Goal: Task Accomplishment & Management: Manage account settings

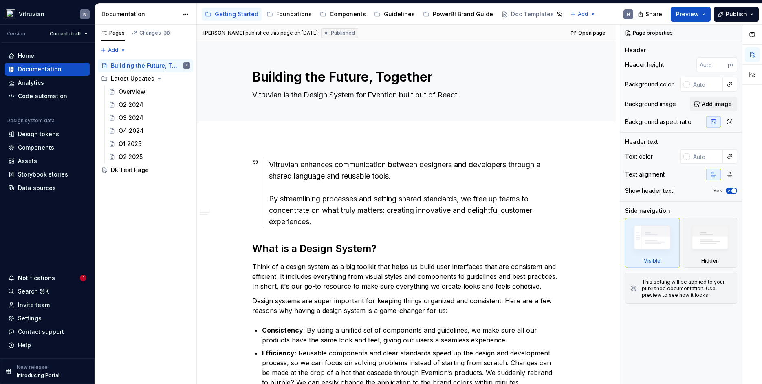
type textarea "*"
click at [47, 319] on div "Settings" at bounding box center [47, 318] width 78 height 8
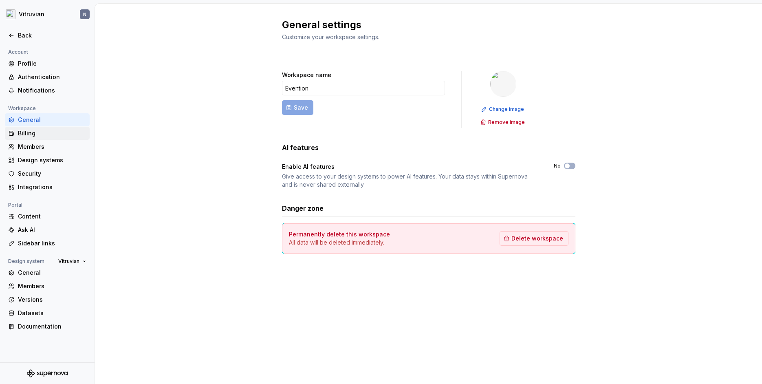
click at [38, 134] on div "Billing" at bounding box center [52, 133] width 68 height 8
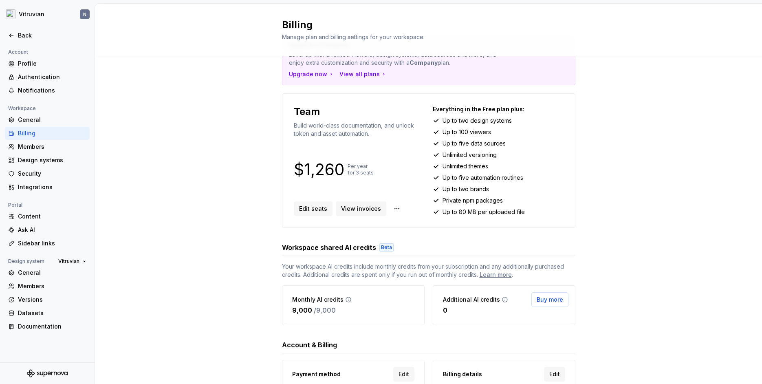
scroll to position [42, 0]
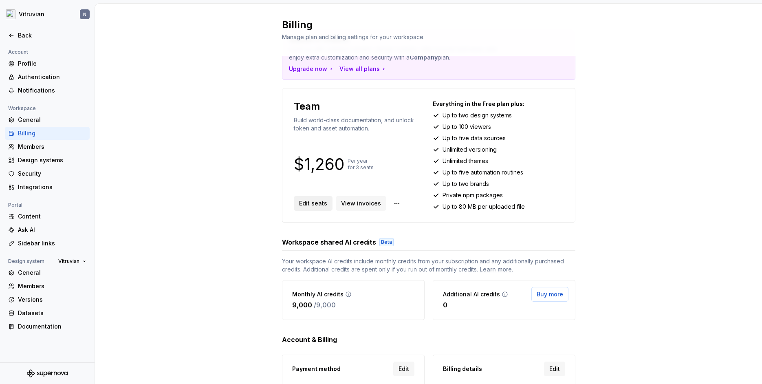
click at [307, 206] on span "Edit seats" at bounding box center [313, 203] width 28 height 8
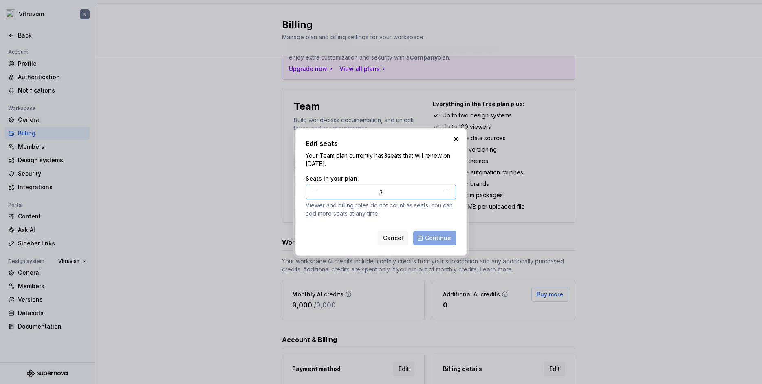
click at [312, 193] on button "button" at bounding box center [315, 192] width 15 height 15
type input "2"
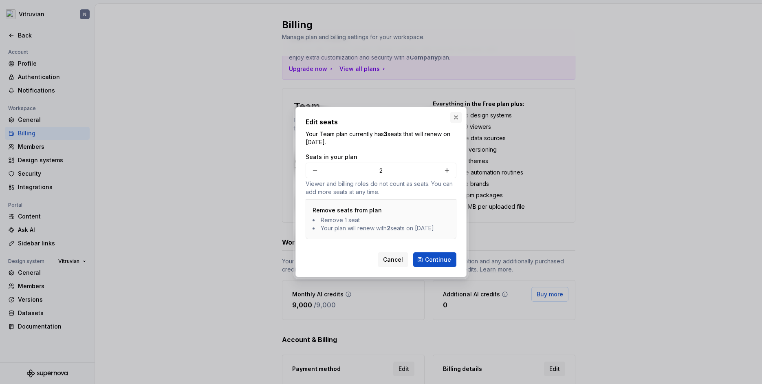
click at [456, 112] on button "button" at bounding box center [456, 117] width 11 height 11
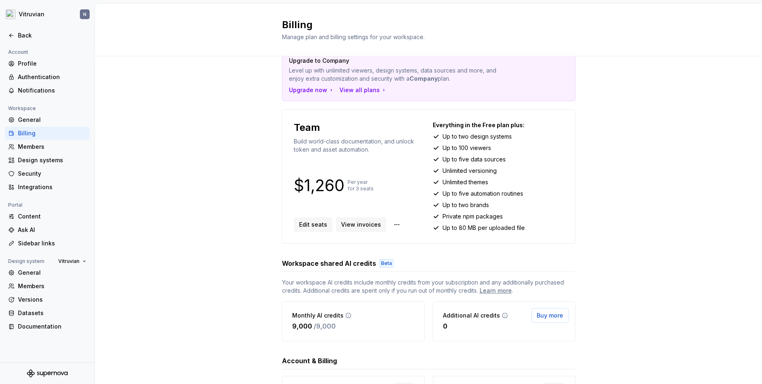
scroll to position [16, 0]
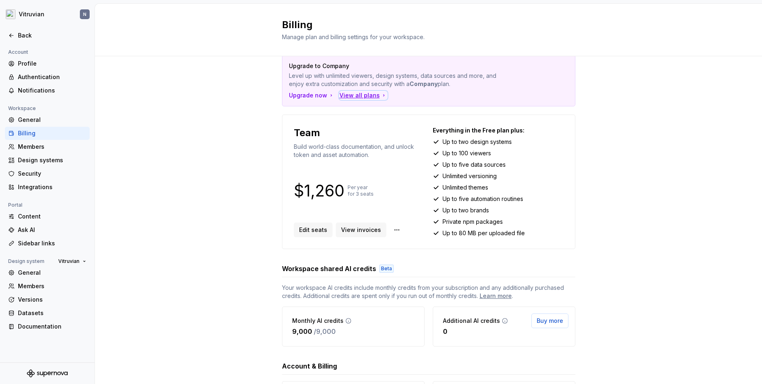
click at [366, 92] on div "View all plans" at bounding box center [364, 95] width 48 height 8
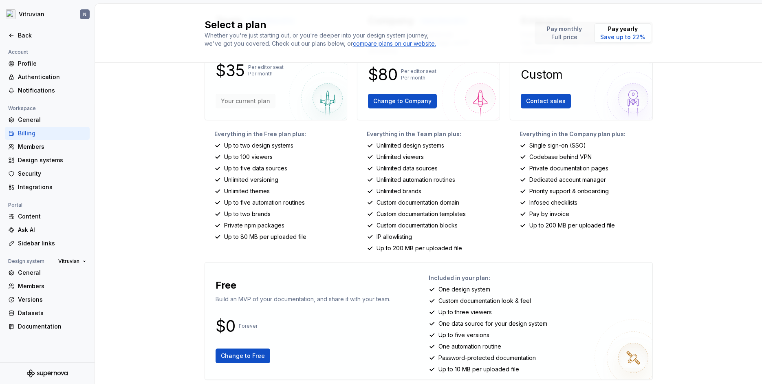
scroll to position [79, 0]
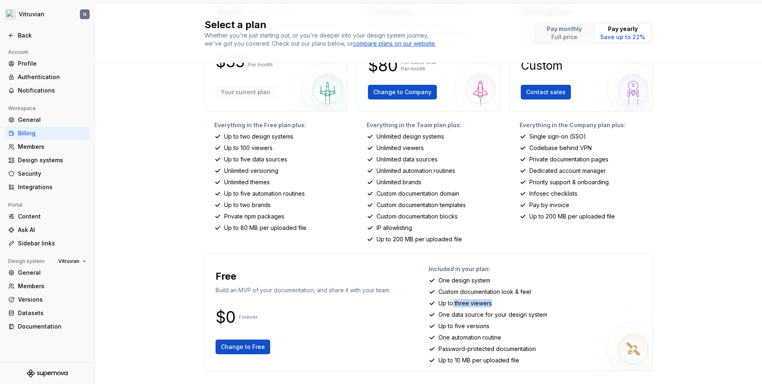
drag, startPoint x: 450, startPoint y: 303, endPoint x: 499, endPoint y: 300, distance: 49.8
click at [498, 299] on div "Up to three viewers" at bounding box center [537, 303] width 217 height 8
drag, startPoint x: 469, startPoint y: 316, endPoint x: 543, endPoint y: 314, distance: 73.8
click at [543, 314] on p "One data source for your design system" at bounding box center [493, 315] width 109 height 8
drag, startPoint x: 458, startPoint y: 325, endPoint x: 536, endPoint y: 326, distance: 77.9
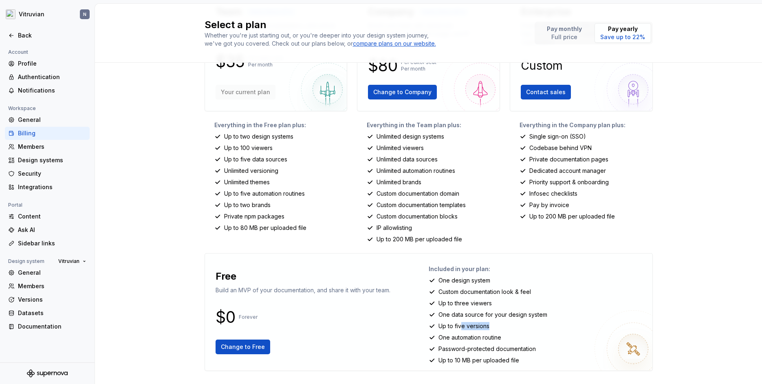
click at [536, 326] on div "Up to five versions" at bounding box center [537, 326] width 217 height 8
click at [477, 356] on p "Up to 10 MB per uploaded file" at bounding box center [479, 360] width 81 height 8
drag, startPoint x: 448, startPoint y: 340, endPoint x: 512, endPoint y: 336, distance: 64.6
click at [511, 334] on div "One automation routine" at bounding box center [537, 338] width 217 height 8
click at [550, 331] on div "Included in your plan: One design system Custom documentation look & feel Up to…" at bounding box center [537, 312] width 217 height 104
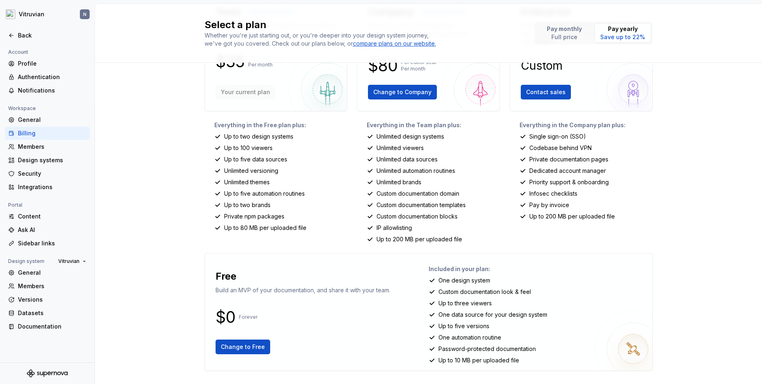
scroll to position [0, 0]
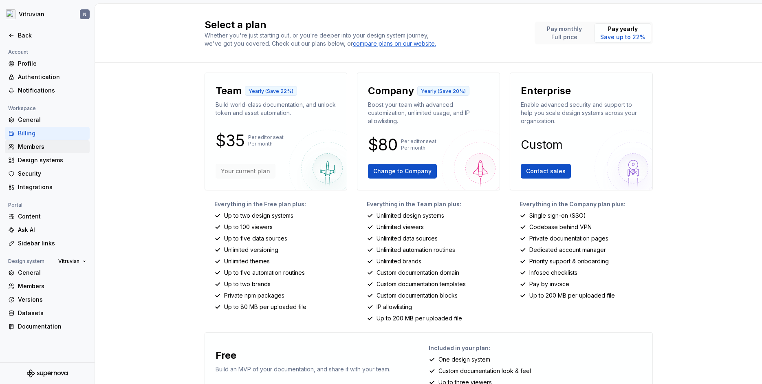
click at [33, 146] on div "Members" at bounding box center [52, 147] width 68 height 8
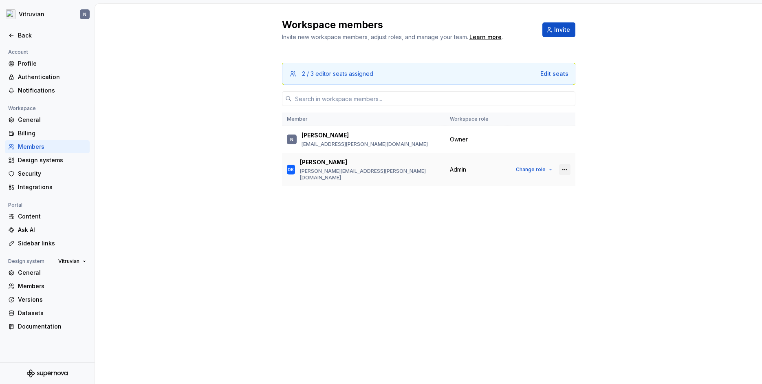
click at [569, 166] on button "button" at bounding box center [564, 169] width 11 height 11
click at [541, 184] on div "Remove from workspace" at bounding box center [514, 183] width 71 height 8
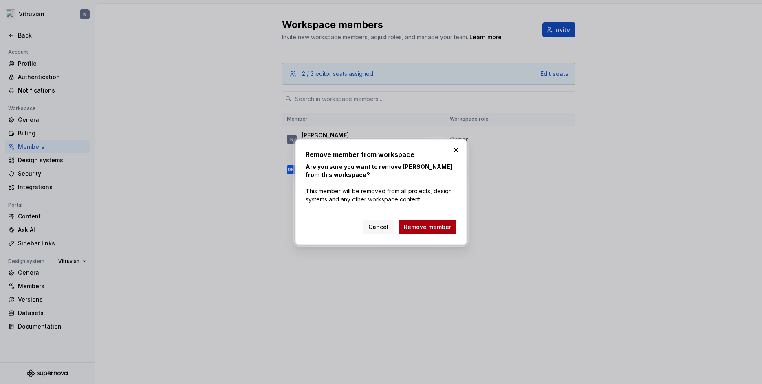
click at [439, 225] on span "Remove member" at bounding box center [427, 227] width 47 height 8
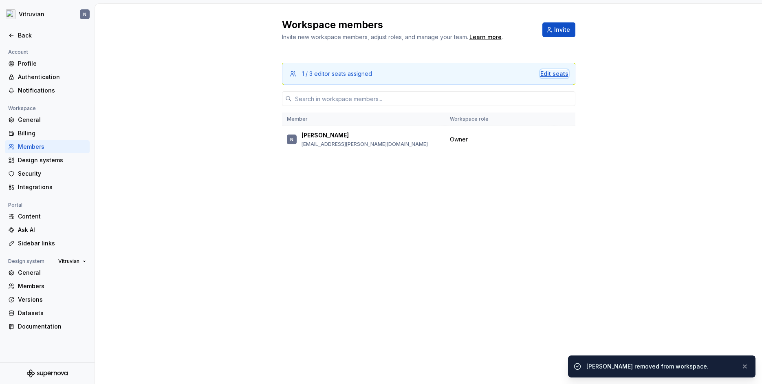
click at [559, 76] on div "Edit seats" at bounding box center [555, 74] width 28 height 8
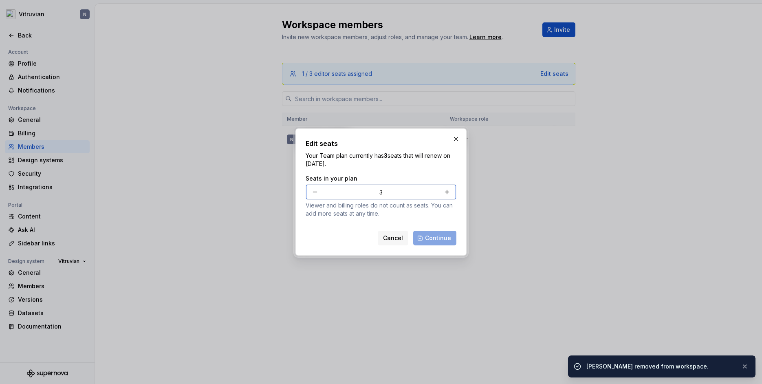
click at [316, 191] on button "button" at bounding box center [315, 192] width 15 height 15
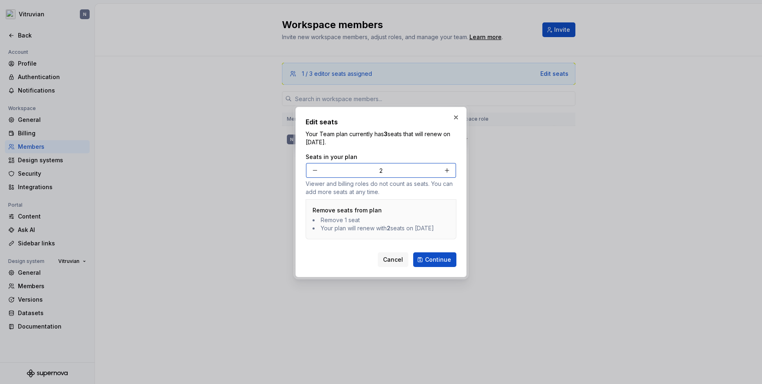
click at [312, 167] on button "button" at bounding box center [315, 170] width 15 height 15
type input "1"
click at [440, 256] on div "Cancel Continue" at bounding box center [381, 258] width 151 height 18
click at [446, 264] on span "Continue" at bounding box center [438, 260] width 26 height 8
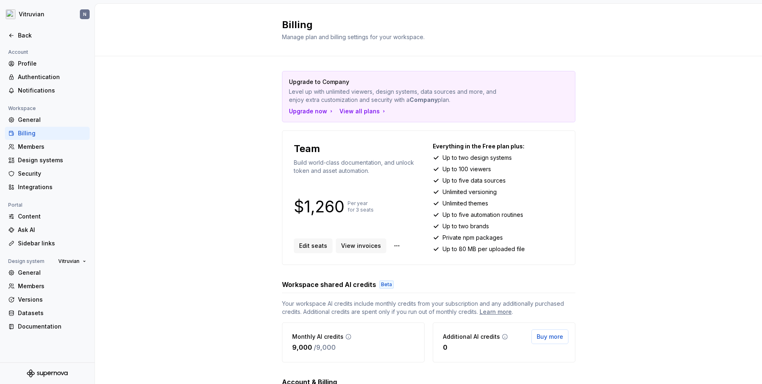
scroll to position [10, 0]
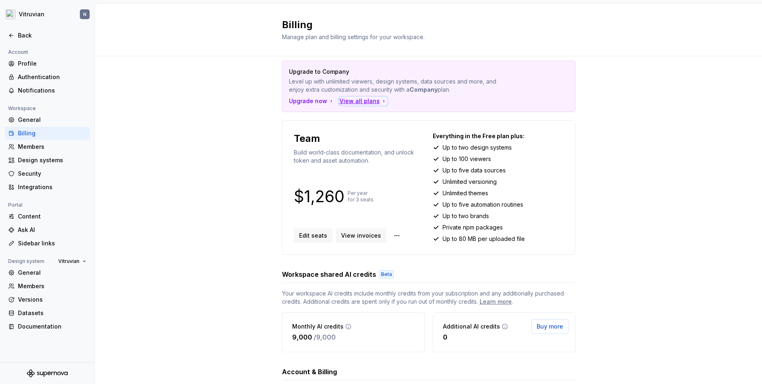
click at [360, 99] on div "View all plans" at bounding box center [364, 101] width 48 height 8
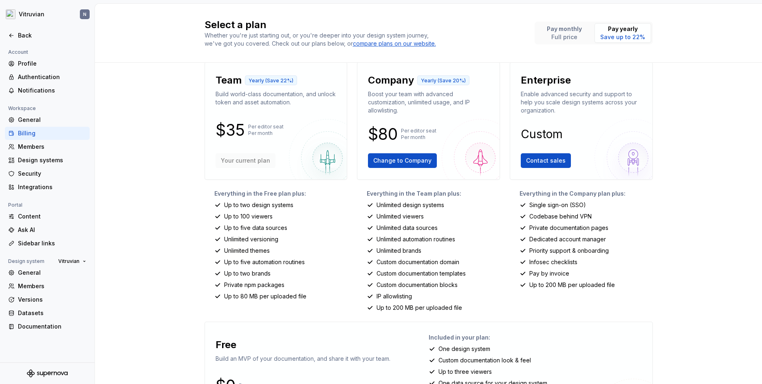
scroll to position [79, 0]
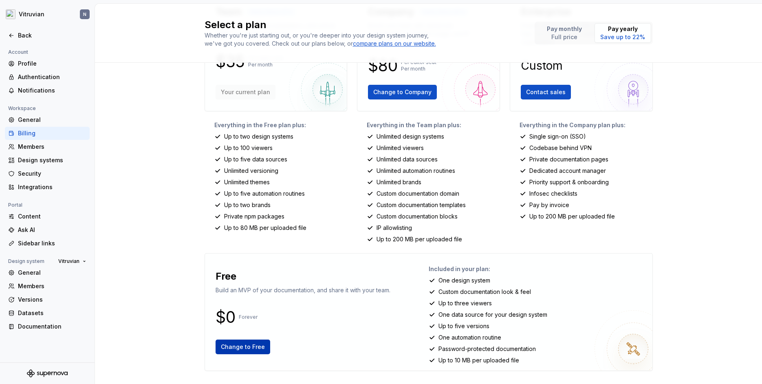
click at [241, 347] on span "Change to Free" at bounding box center [243, 347] width 44 height 8
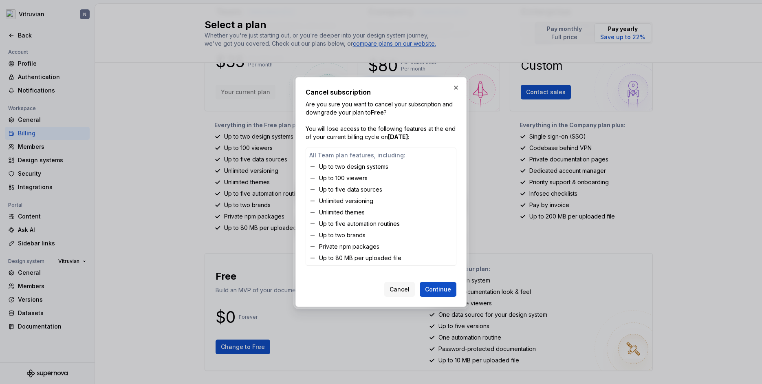
click at [455, 86] on button "button" at bounding box center [456, 87] width 11 height 11
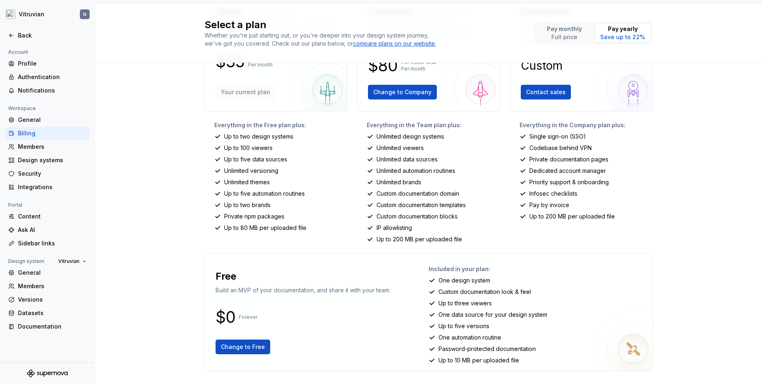
scroll to position [0, 0]
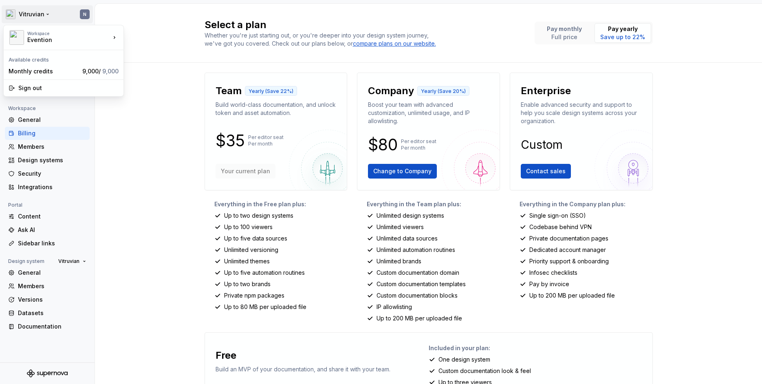
click at [45, 18] on html "Vitruvian N Back Account Profile Authentication Notifications Workspace General…" at bounding box center [381, 192] width 762 height 384
drag, startPoint x: 130, startPoint y: 203, endPoint x: 43, endPoint y: 159, distance: 97.4
click at [130, 203] on html "Vitruvian N Back Account Profile Authentication Notifications Workspace General…" at bounding box center [381, 192] width 762 height 384
click at [26, 14] on html "Vitruvian N Back Account Profile Authentication Notifications Workspace General…" at bounding box center [381, 192] width 762 height 384
click at [34, 44] on div "Workspace Evention" at bounding box center [60, 37] width 102 height 21
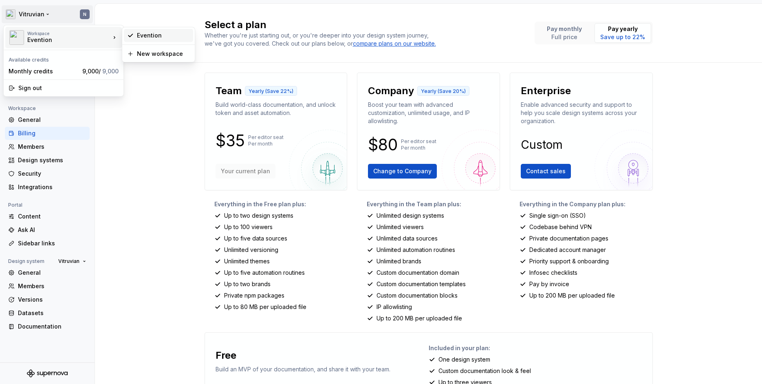
click at [155, 34] on div "Evention" at bounding box center [163, 35] width 53 height 8
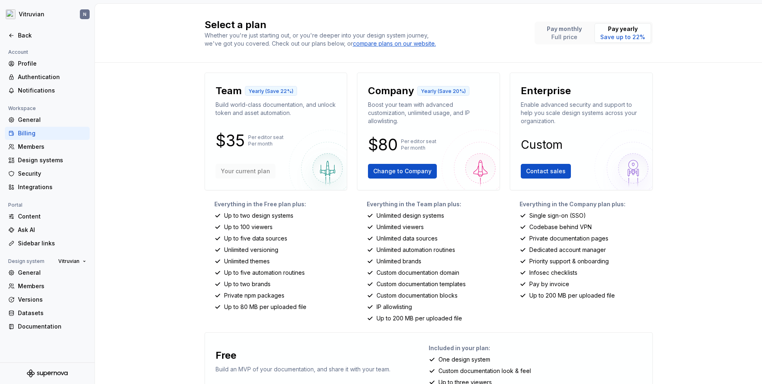
click at [155, 121] on div "Select a plan Whether you're just starting out, or you're deeper into your desi…" at bounding box center [428, 194] width 667 height 380
click at [19, 36] on div "Back" at bounding box center [52, 35] width 68 height 8
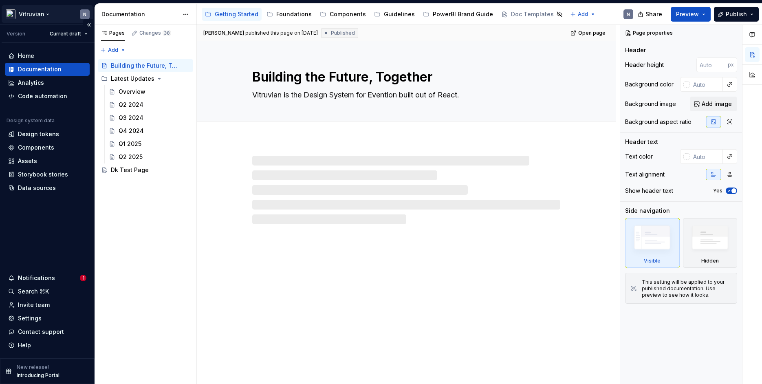
click at [27, 17] on html "Vitruvian N Version Current draft Home Documentation Analytics Code automation …" at bounding box center [381, 192] width 762 height 384
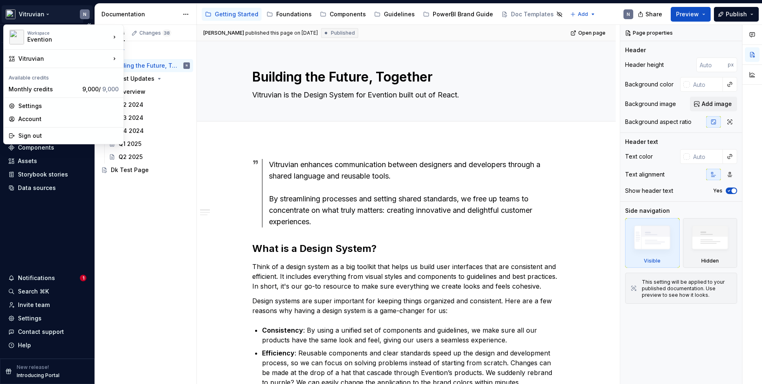
type textarea "*"
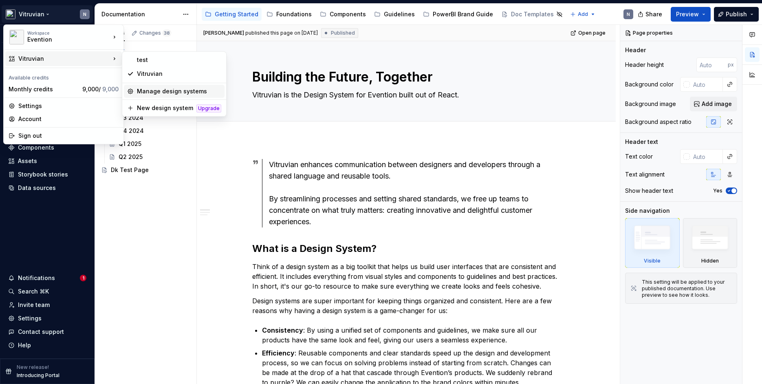
click at [179, 95] on div "Manage design systems" at bounding box center [179, 91] width 84 height 8
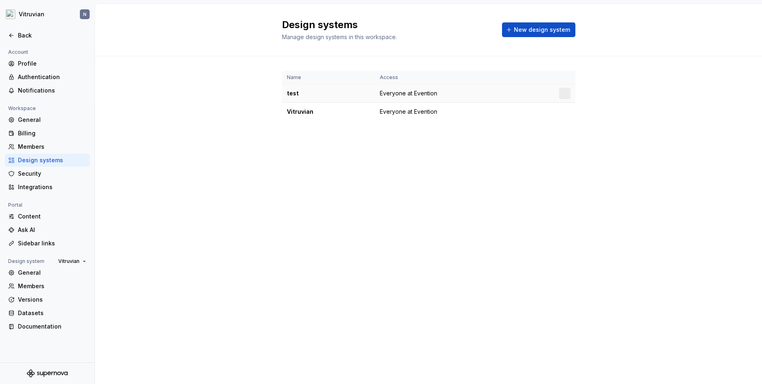
click at [566, 95] on div at bounding box center [564, 93] width 11 height 11
click at [287, 96] on div "test" at bounding box center [328, 93] width 83 height 8
click at [564, 94] on html "Vitruvian N Back Account Profile Authentication Notifications Workspace General…" at bounding box center [381, 192] width 762 height 384
click at [590, 121] on div "Design system settings" at bounding box center [612, 122] width 77 height 8
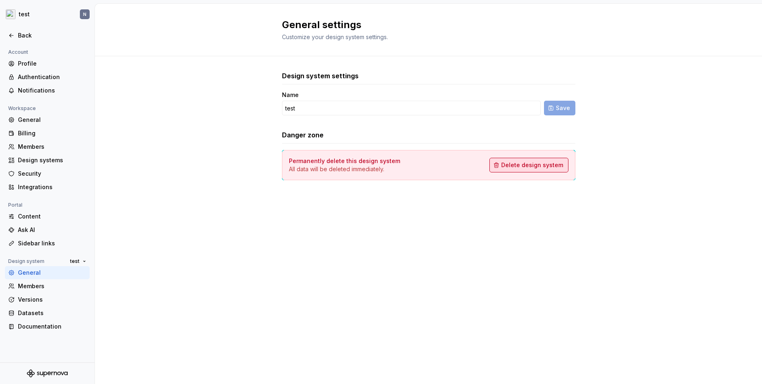
click at [524, 165] on span "Delete design system" at bounding box center [533, 165] width 62 height 8
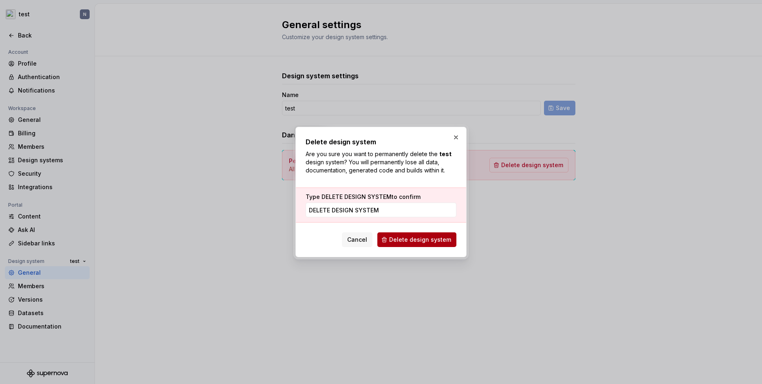
type input "DELETE DESIGN SYSTEM"
click at [426, 246] on button "Delete design system" at bounding box center [417, 239] width 79 height 15
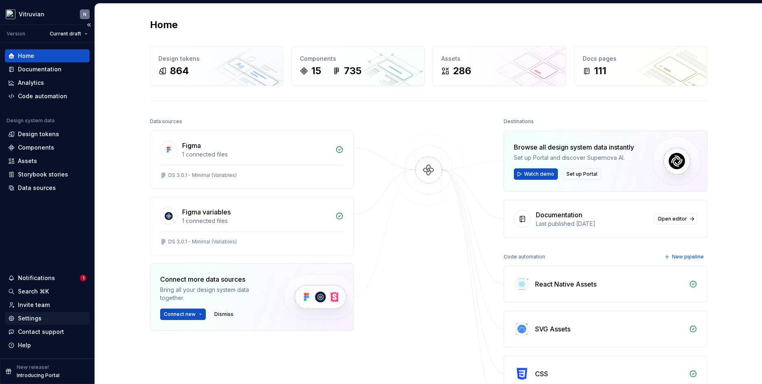
click at [33, 319] on div "Settings" at bounding box center [30, 318] width 24 height 8
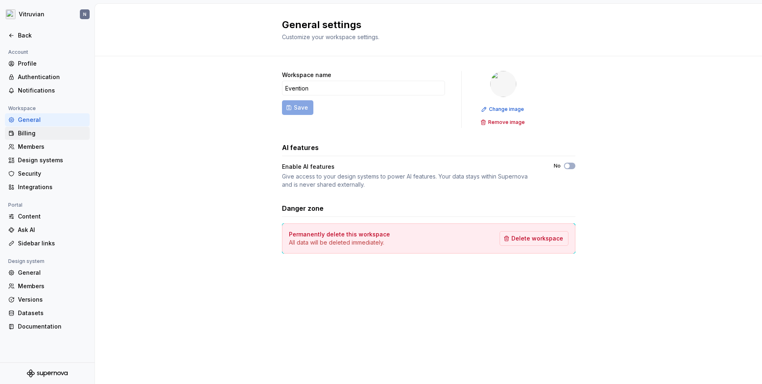
click at [43, 135] on div "Billing" at bounding box center [52, 133] width 68 height 8
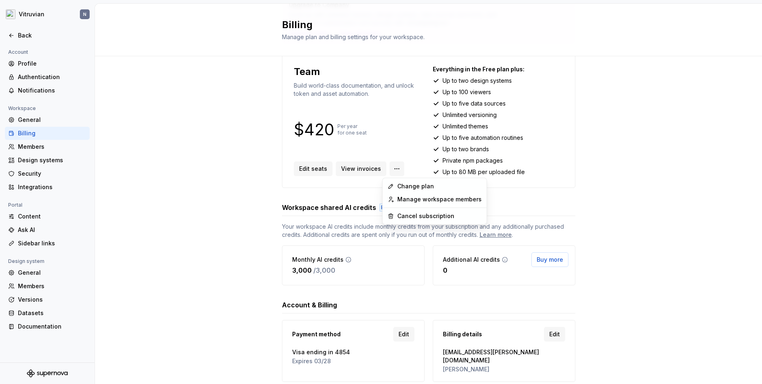
scroll to position [77, 0]
click at [393, 167] on html "Vitruvian N Back Account Profile Authentication Notifications Workspace General…" at bounding box center [381, 192] width 762 height 384
click at [416, 189] on div "Change plan" at bounding box center [440, 186] width 84 height 8
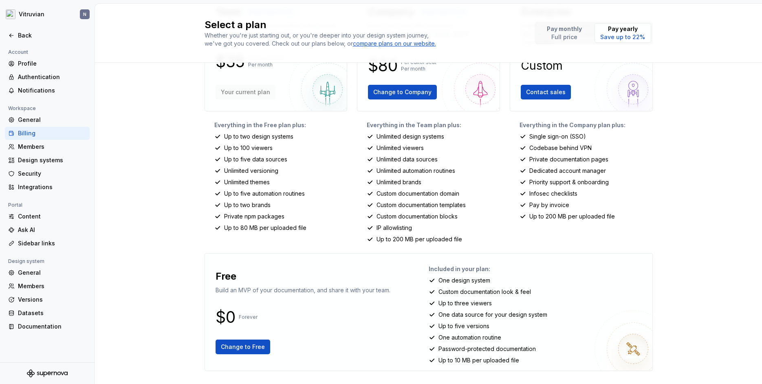
click at [261, 349] on button "Change to Free" at bounding box center [243, 347] width 55 height 15
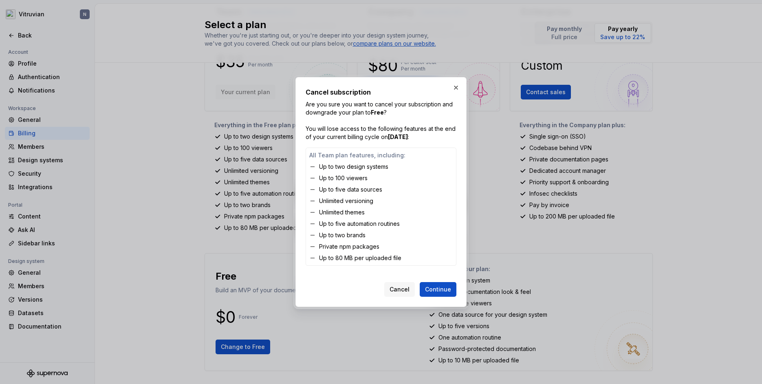
scroll to position [79, 0]
click at [441, 289] on span "Continue" at bounding box center [438, 289] width 26 height 8
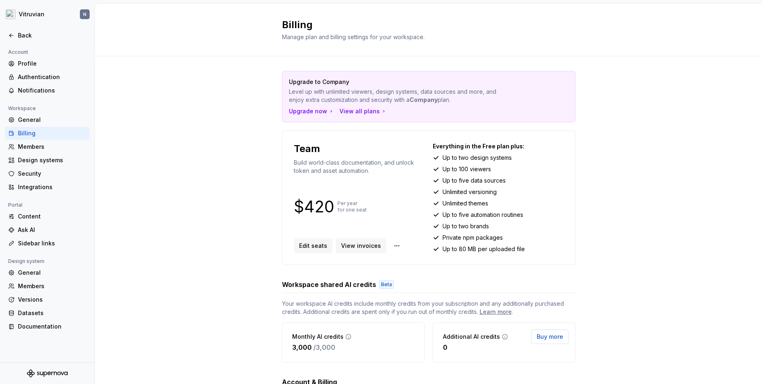
click at [620, 217] on div "Upgrade to Company Level up with unlimited viewers, design systems, data source…" at bounding box center [428, 273] width 667 height 434
click at [194, 61] on div "Upgrade to Company Level up with unlimited viewers, design systems, data source…" at bounding box center [428, 273] width 667 height 434
drag, startPoint x: 170, startPoint y: 163, endPoint x: 119, endPoint y: 19, distance: 152.4
click at [170, 162] on div "Upgrade to Company Level up with unlimited viewers, design systems, data source…" at bounding box center [428, 273] width 667 height 434
click at [369, 111] on div "View all plans" at bounding box center [364, 111] width 48 height 8
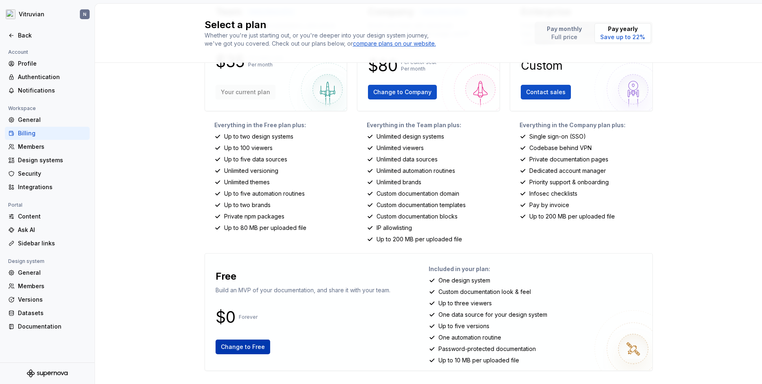
click at [247, 349] on span "Change to Free" at bounding box center [243, 347] width 44 height 8
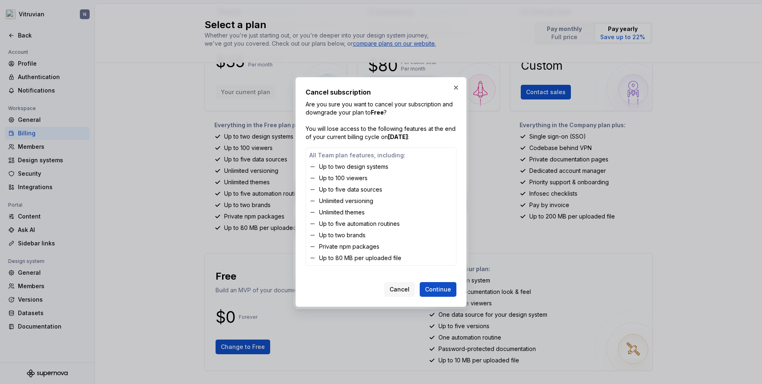
click at [457, 283] on div "Cancel subscription Are you sure you want to cancel your subscription and downg…" at bounding box center [381, 192] width 171 height 230
click at [447, 289] on span "Continue" at bounding box center [438, 289] width 26 height 8
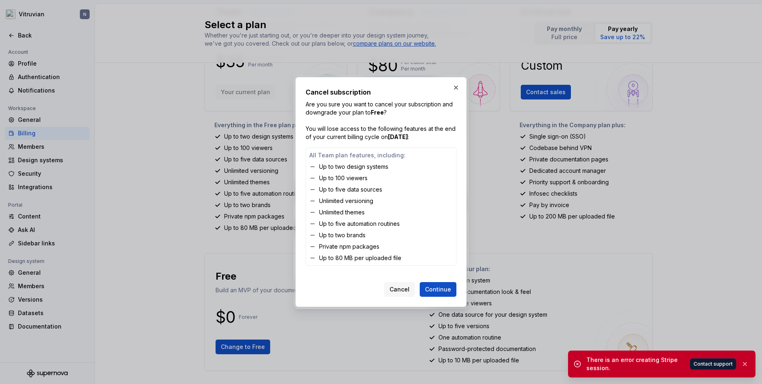
click at [680, 257] on body "Vitruvian N Back Account Profile Authentication Notifications Workspace General…" at bounding box center [381, 192] width 762 height 384
